Goal: Task Accomplishment & Management: Use online tool/utility

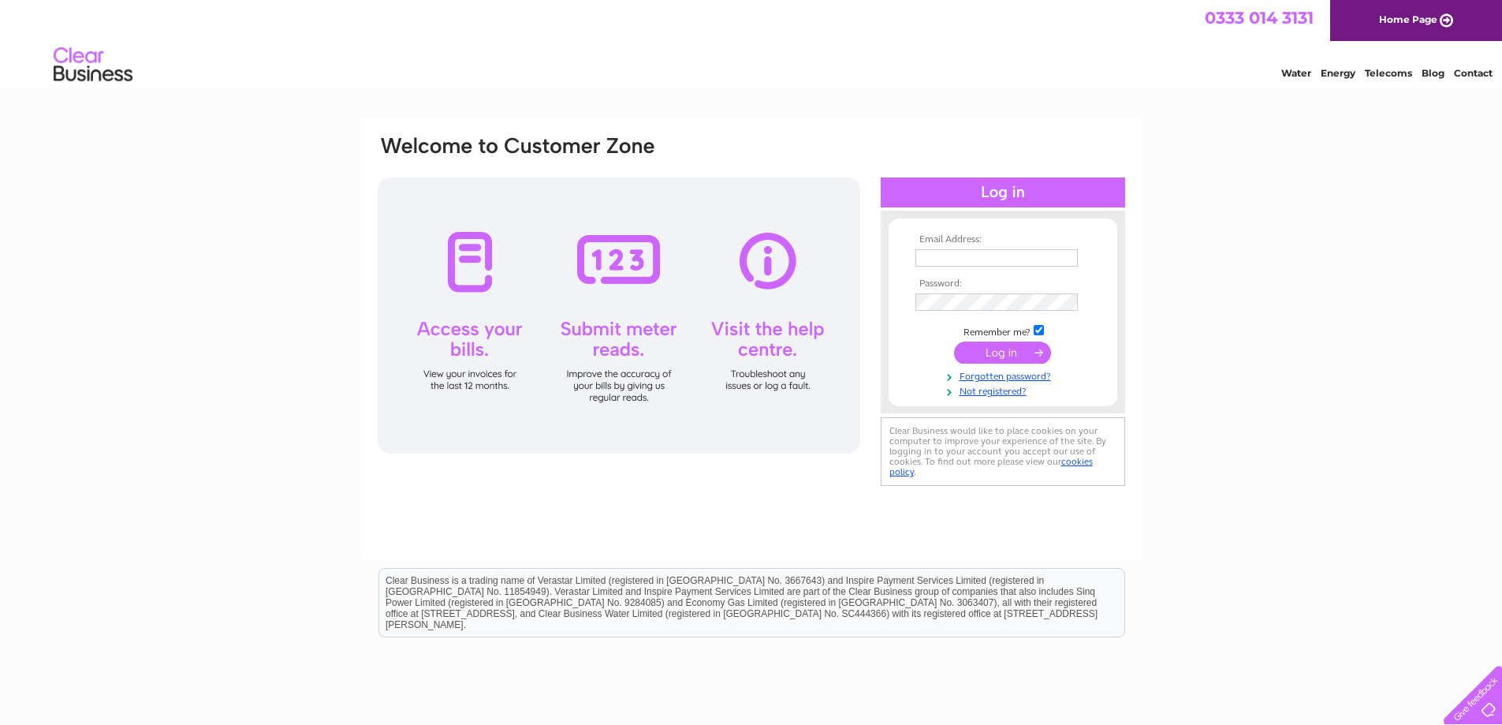
click at [967, 256] on input "text" at bounding box center [996, 257] width 162 height 17
type input "gartclush@hotmail.co.uk"
click at [954, 343] on input "submit" at bounding box center [1002, 354] width 97 height 22
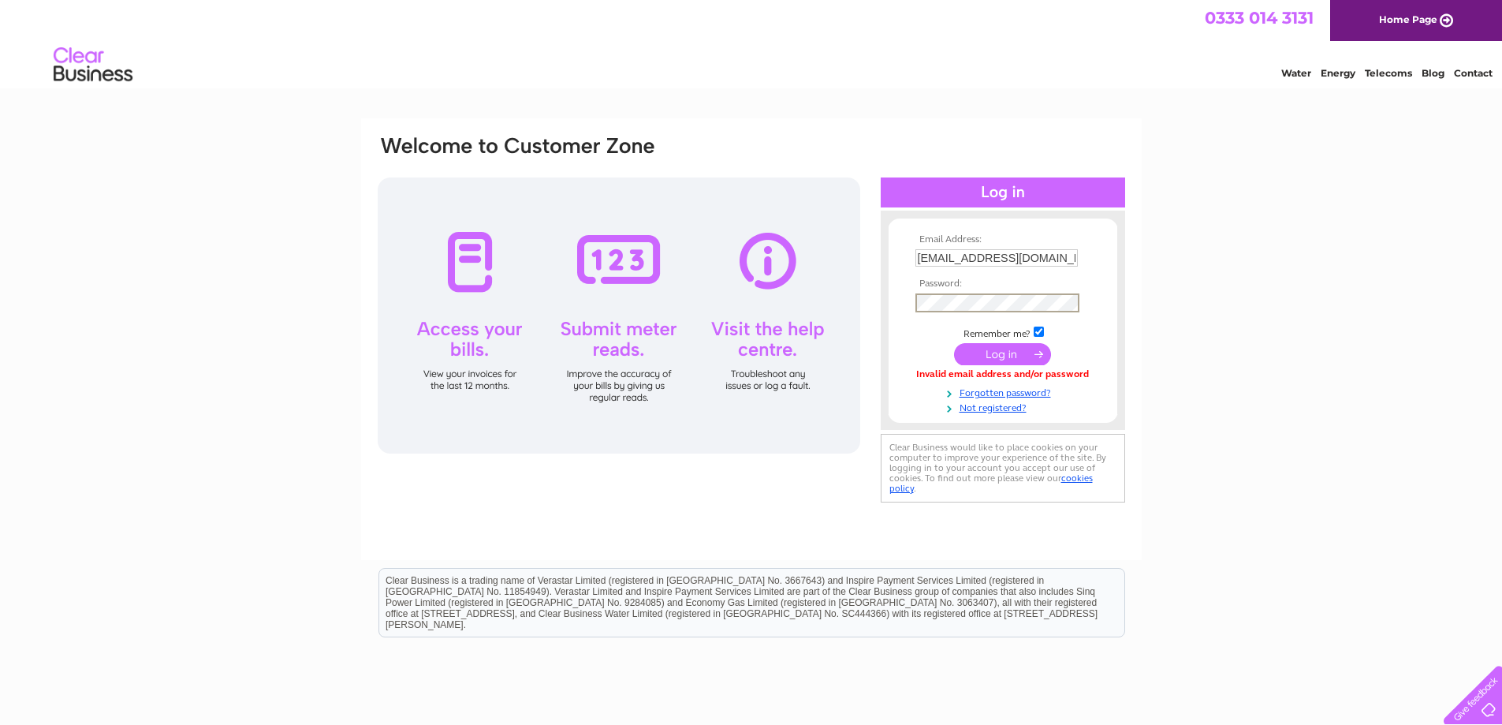
click at [954, 343] on input "submit" at bounding box center [1002, 354] width 97 height 22
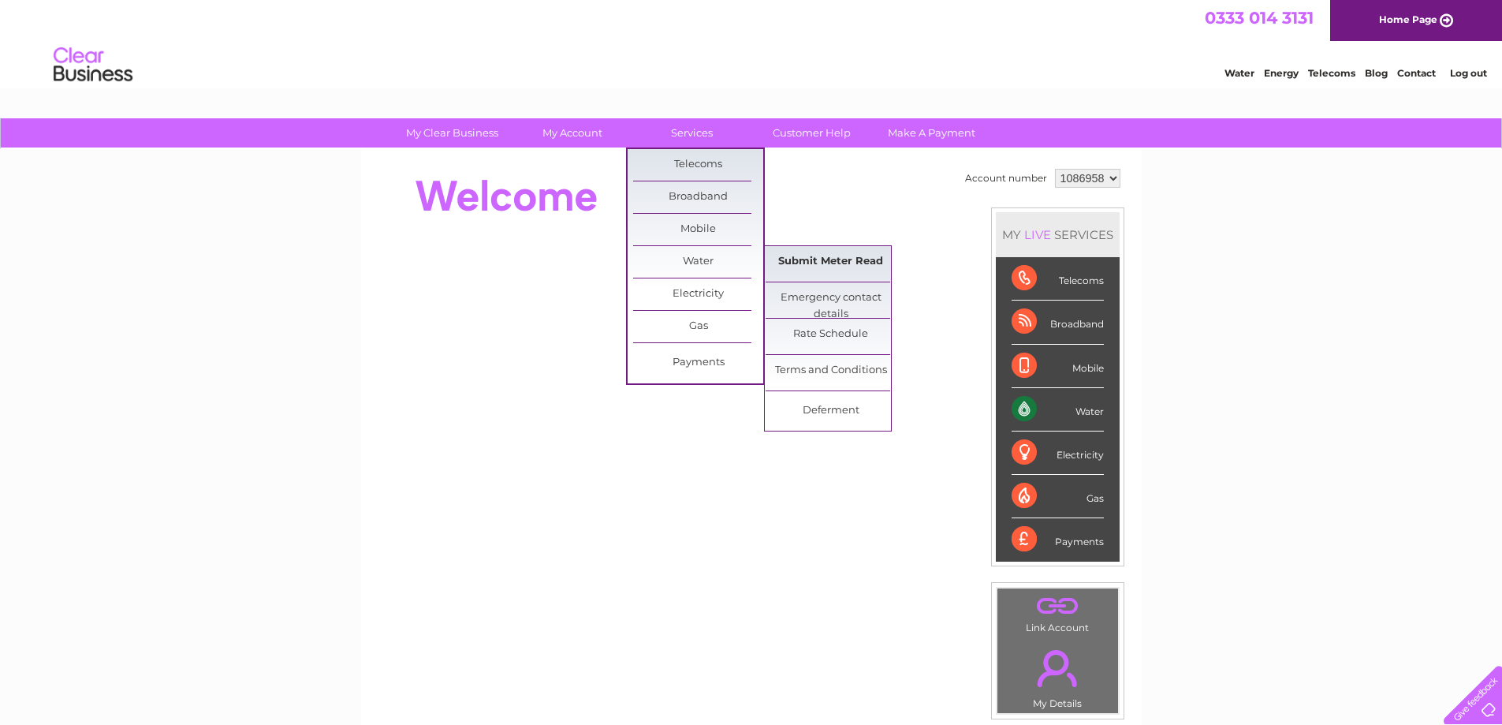
click at [806, 259] on link "Submit Meter Read" at bounding box center [831, 262] width 130 height 32
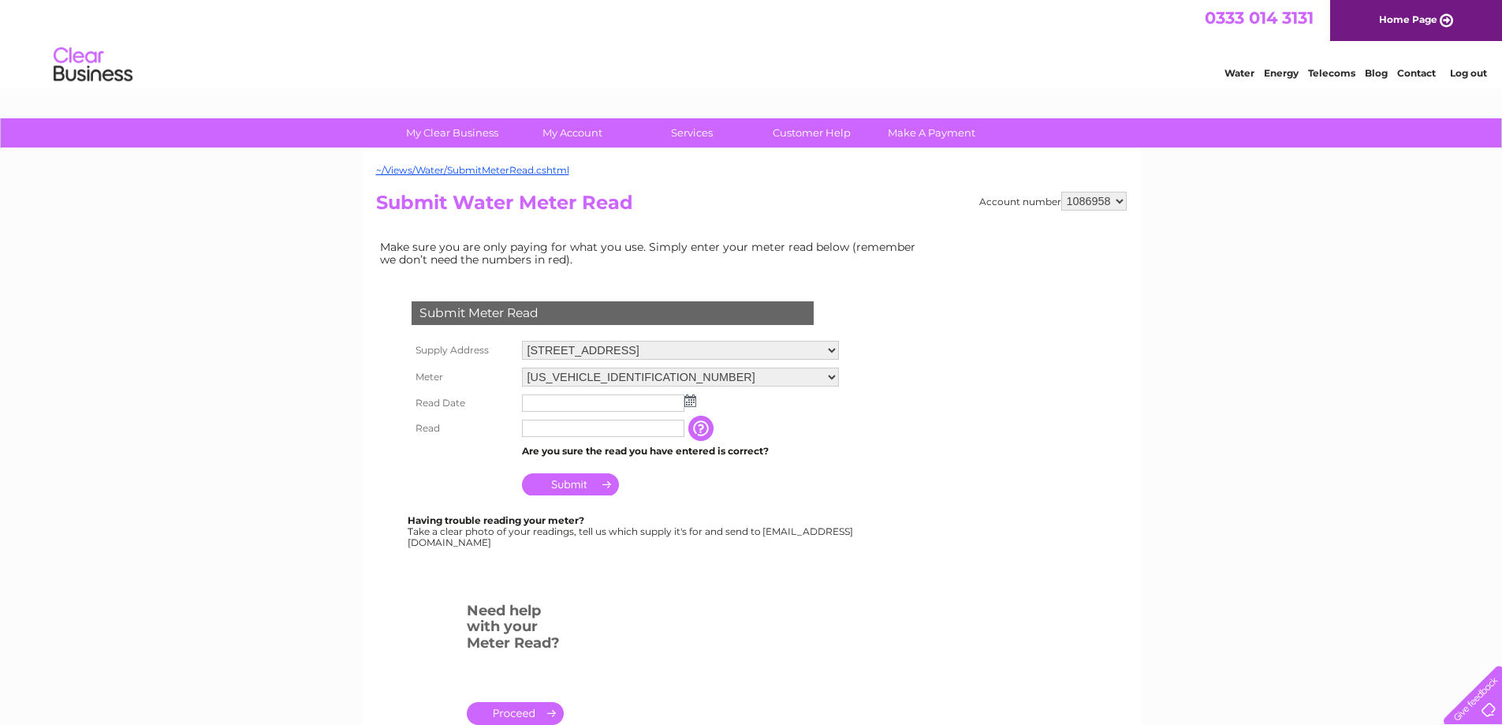
click at [690, 400] on img at bounding box center [690, 400] width 12 height 13
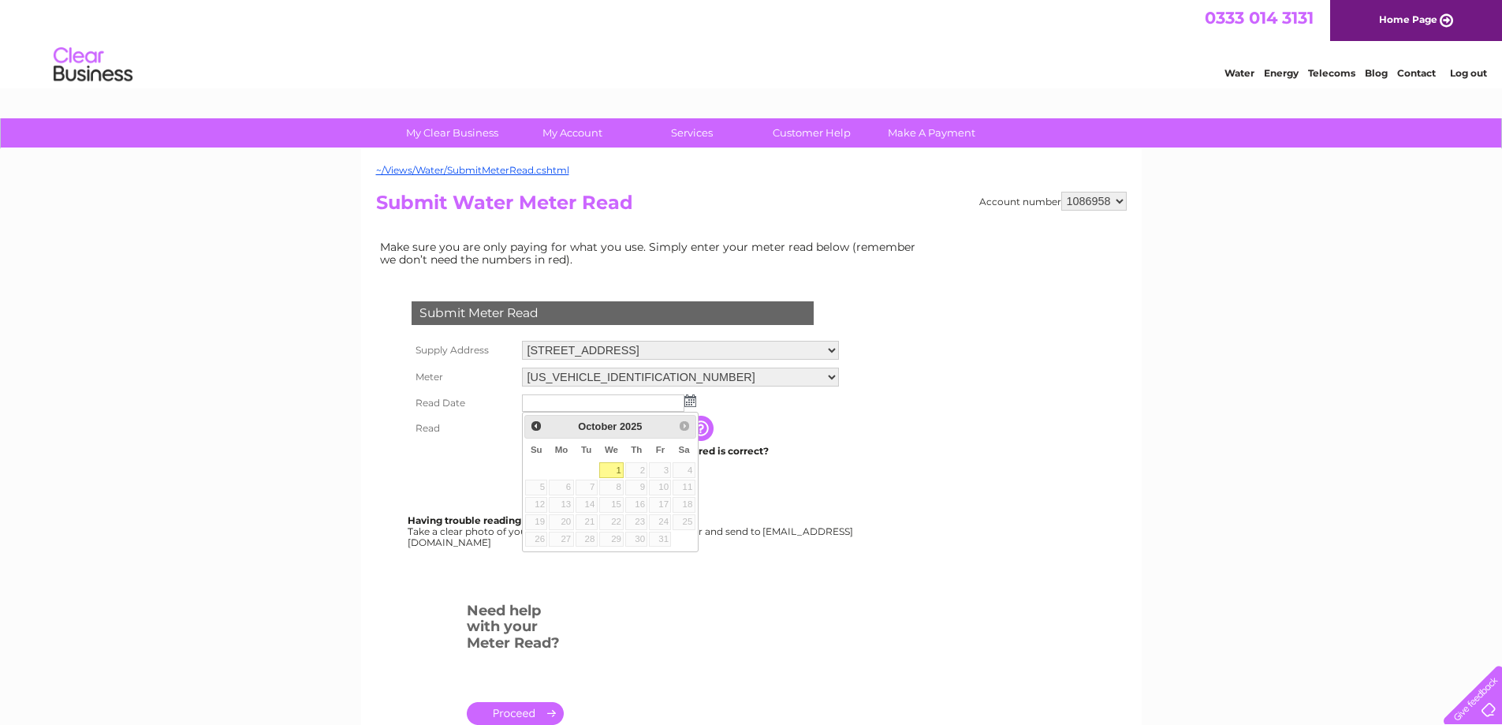
click at [612, 468] on link "1" at bounding box center [611, 470] width 25 height 16
type input "2025/10/01"
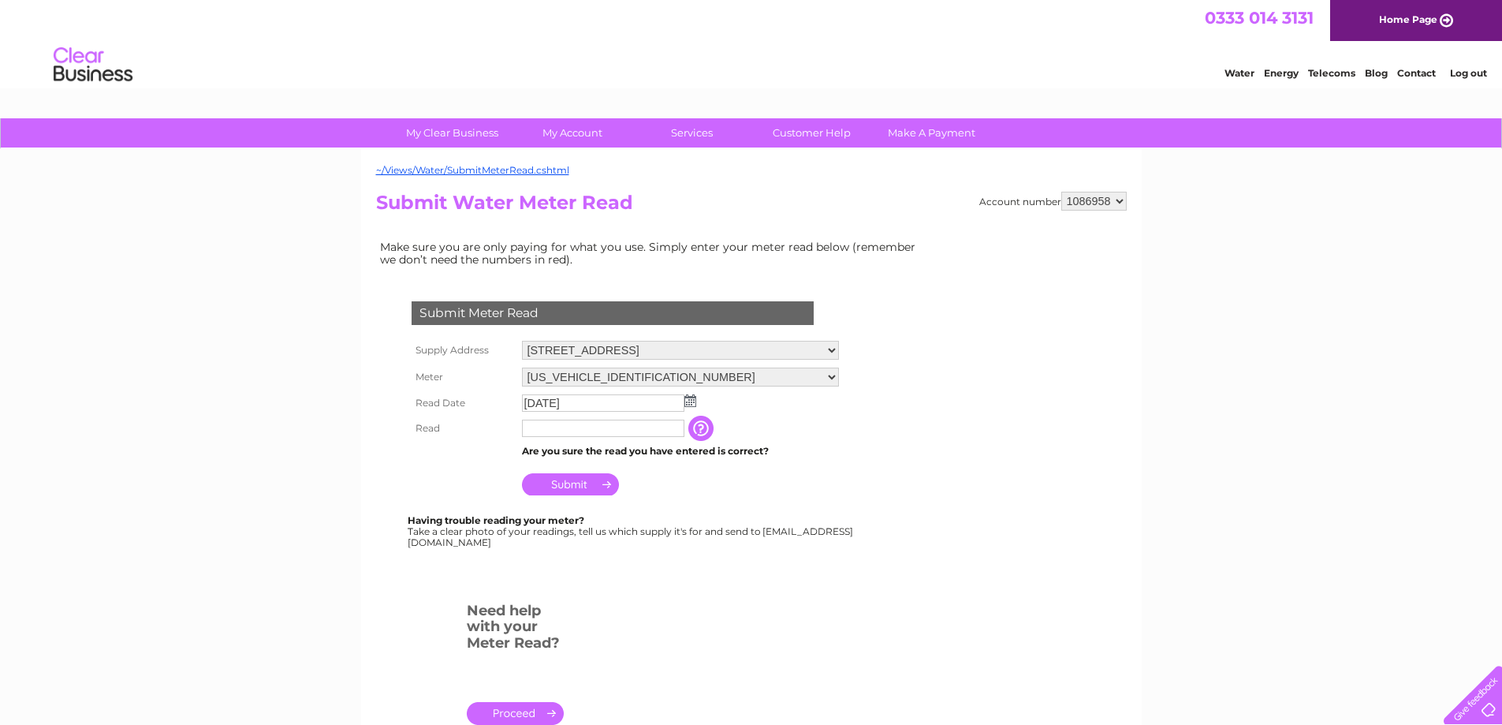
click at [653, 430] on input "text" at bounding box center [603, 427] width 162 height 17
type input "78720"
click at [564, 486] on input "Submit" at bounding box center [570, 484] width 97 height 22
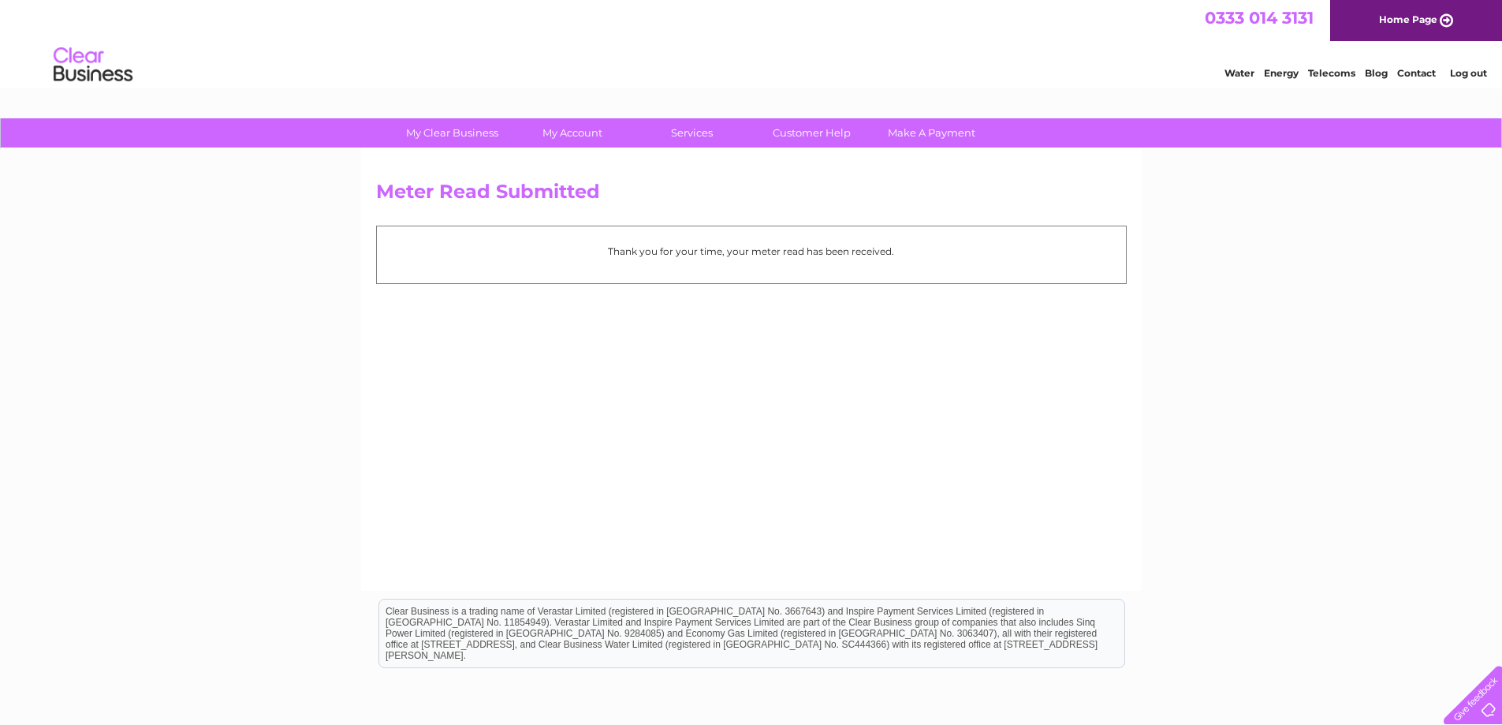
click at [1473, 69] on link "Log out" at bounding box center [1468, 73] width 37 height 12
